Goal: Task Accomplishment & Management: Use online tool/utility

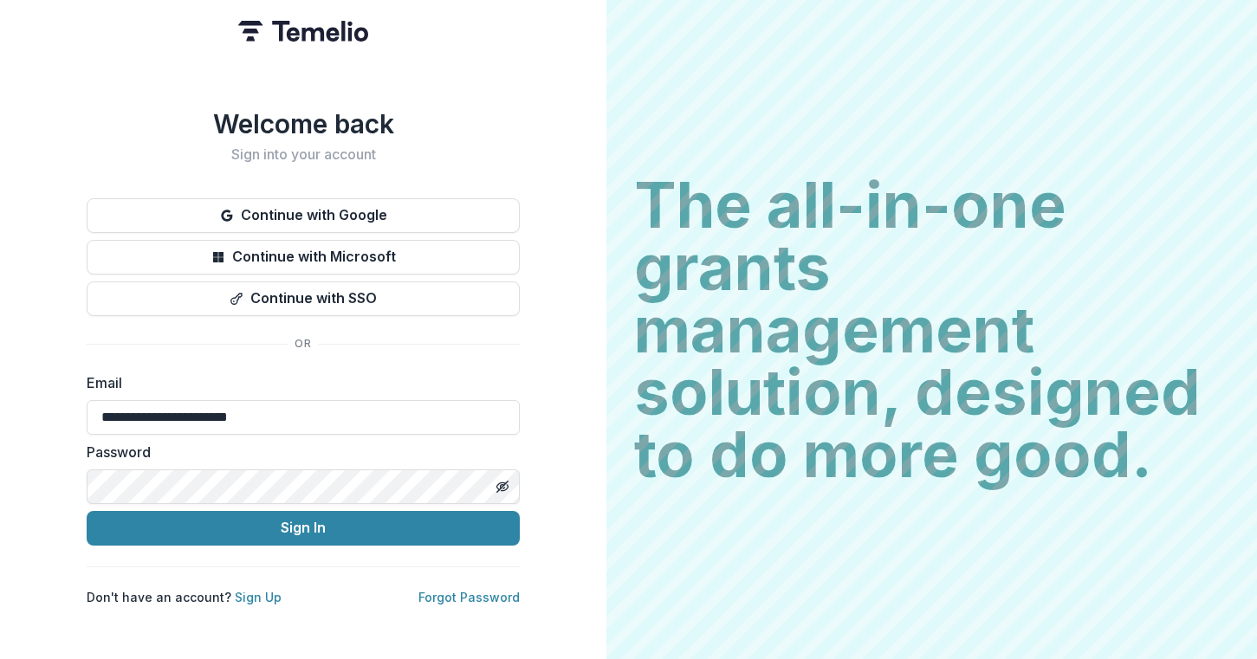
click at [214, 524] on button "Sign In" at bounding box center [303, 528] width 433 height 35
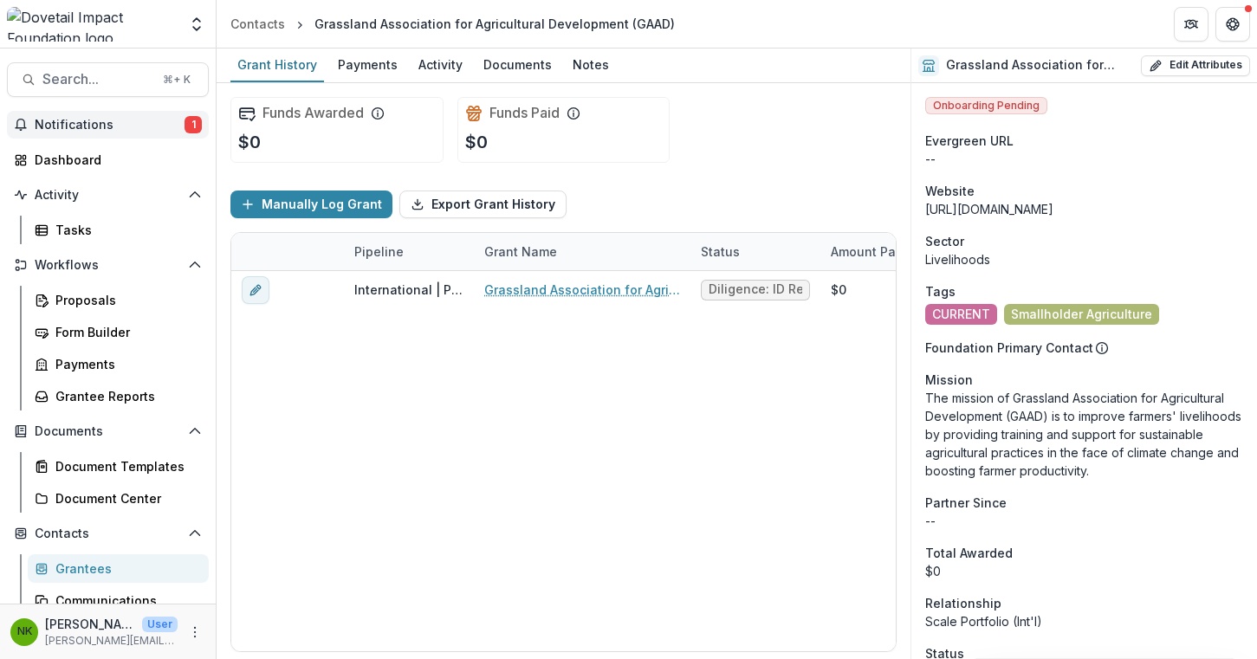
click at [186, 126] on span "1" at bounding box center [193, 124] width 17 height 17
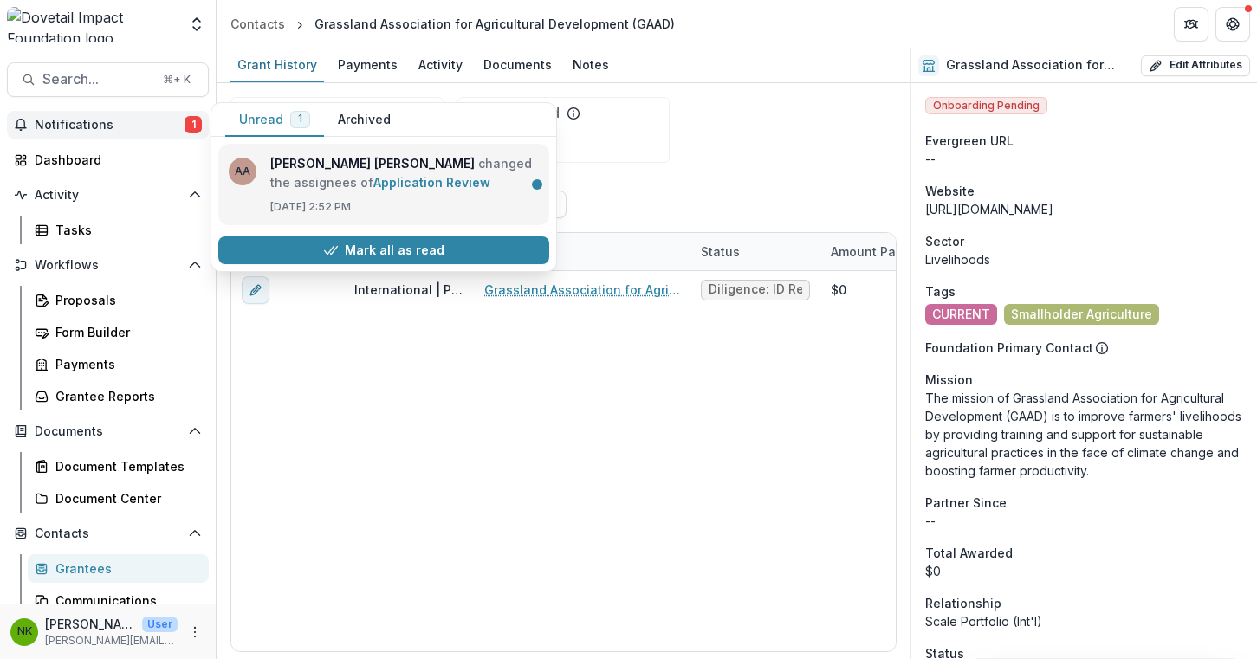
click at [396, 185] on link "Application Review" at bounding box center [431, 182] width 117 height 15
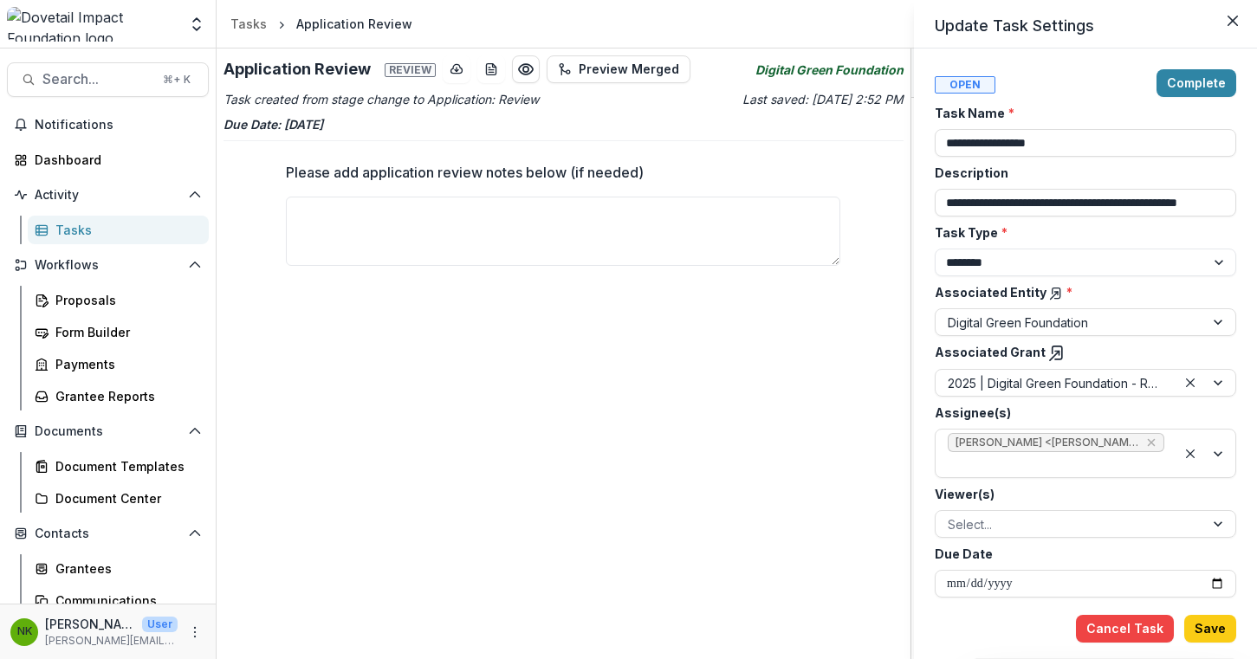
click at [113, 115] on div "**********" at bounding box center [628, 329] width 1257 height 659
